Goal: Task Accomplishment & Management: Complete application form

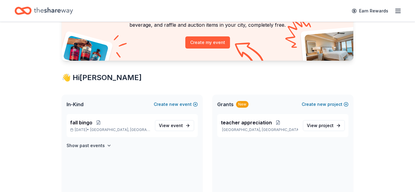
scroll to position [62, 0]
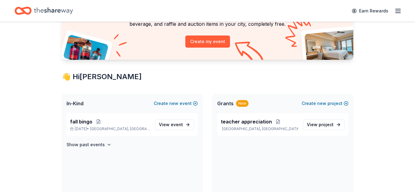
click at [191, 150] on div "fall bingo [DATE] • [GEOGRAPHIC_DATA], [GEOGRAPHIC_DATA] View event Show past e…" at bounding box center [132, 158] width 141 height 90
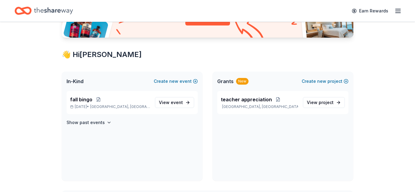
scroll to position [85, 0]
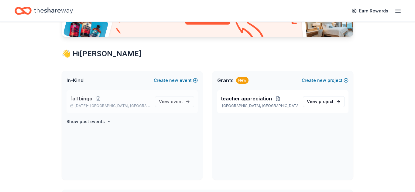
click at [87, 99] on span "fall bingo" at bounding box center [81, 98] width 22 height 7
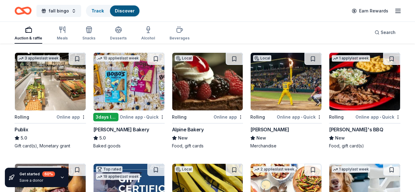
scroll to position [178, 0]
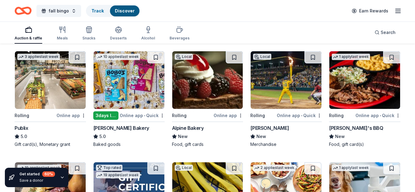
click at [132, 91] on img at bounding box center [129, 80] width 71 height 58
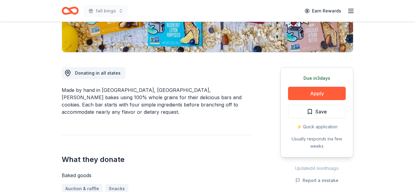
scroll to position [134, 0]
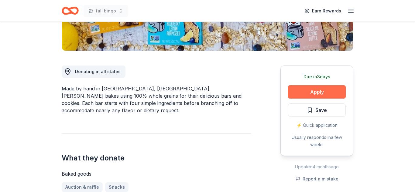
click at [307, 93] on button "Apply" at bounding box center [317, 91] width 58 height 13
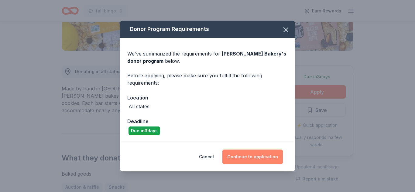
click at [248, 156] on button "Continue to application" at bounding box center [252, 157] width 60 height 15
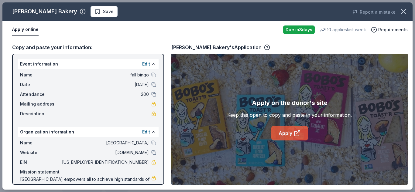
click at [285, 136] on link "Apply" at bounding box center [289, 133] width 37 height 15
